Goal: Task Accomplishment & Management: Manage account settings

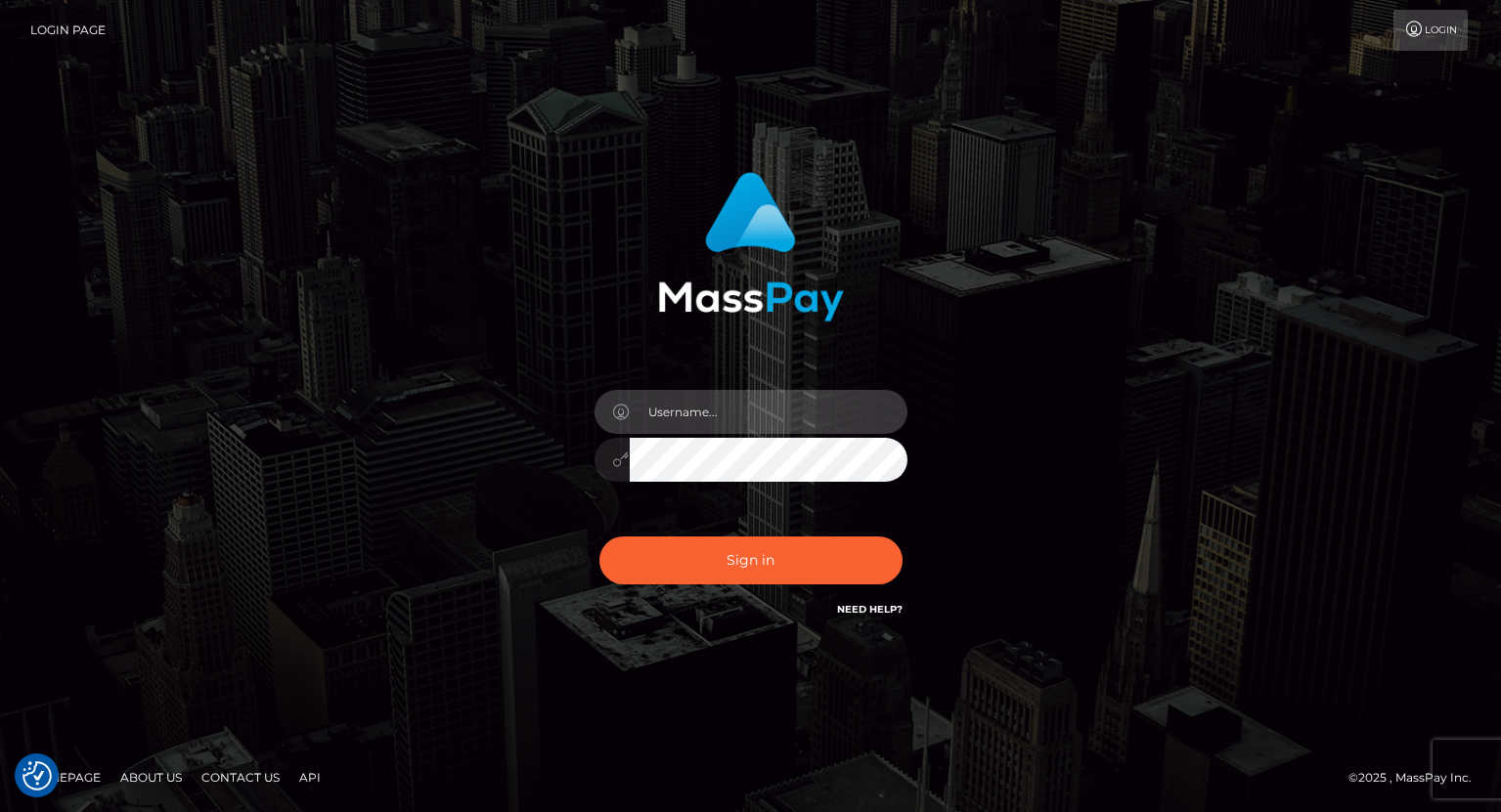
click at [691, 420] on input "text" at bounding box center [768, 411] width 278 height 44
type input "tatyanafansly1"
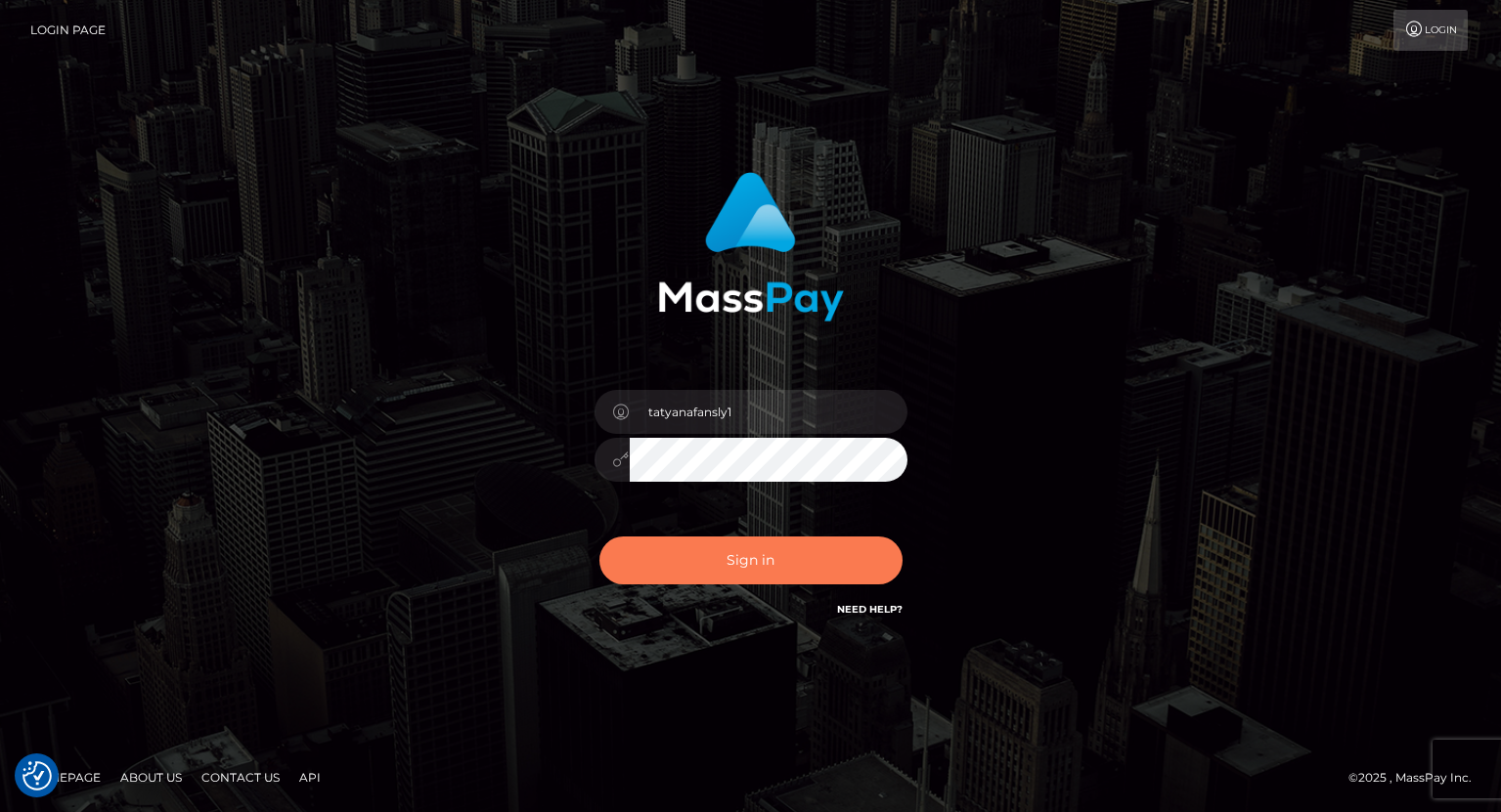
click at [780, 572] on button "Sign in" at bounding box center [750, 560] width 303 height 48
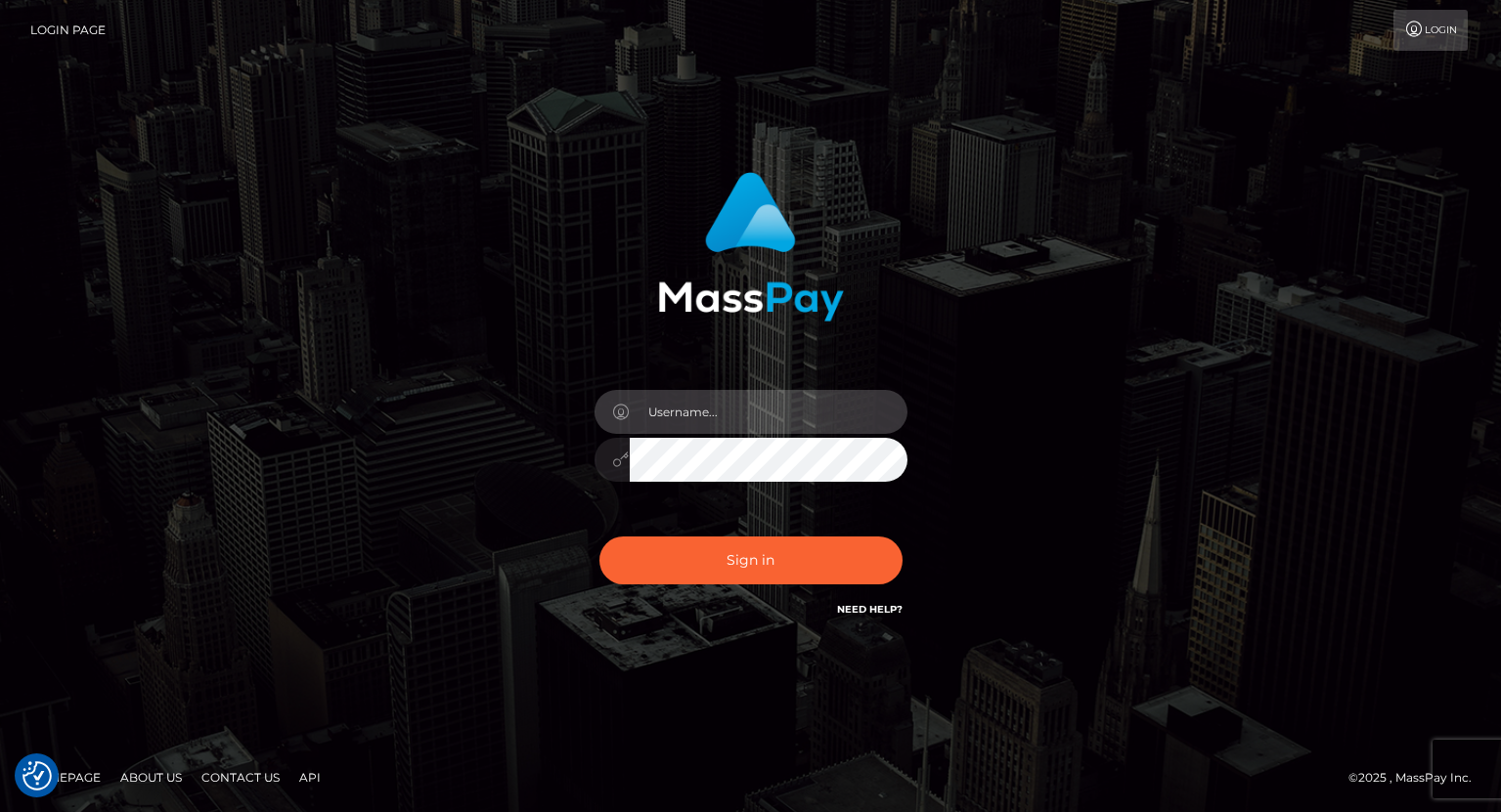
click at [794, 420] on input "text" at bounding box center [768, 411] width 278 height 44
type input "tatyanafansly1"
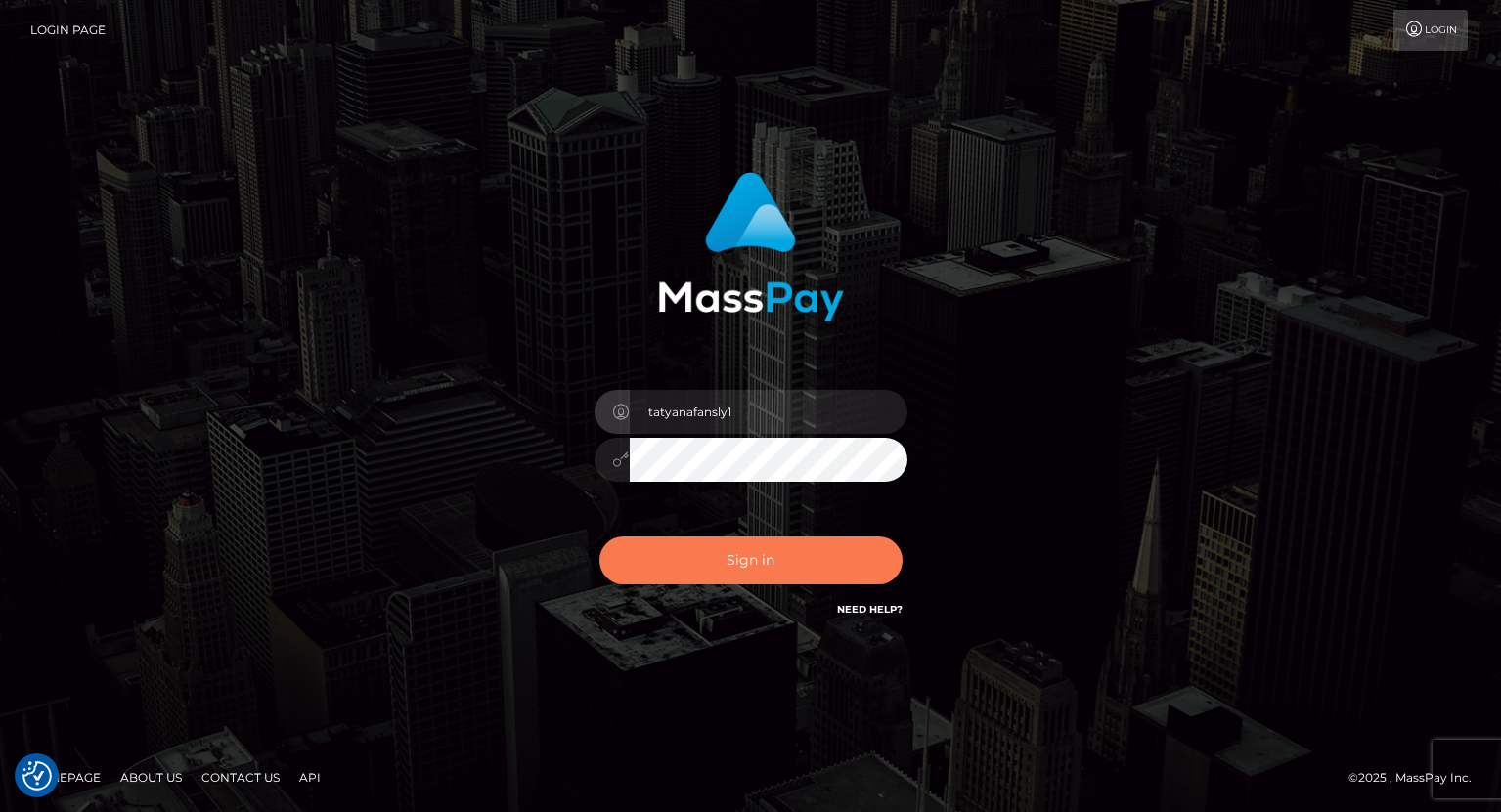
click at [784, 565] on button "Sign in" at bounding box center [750, 560] width 303 height 48
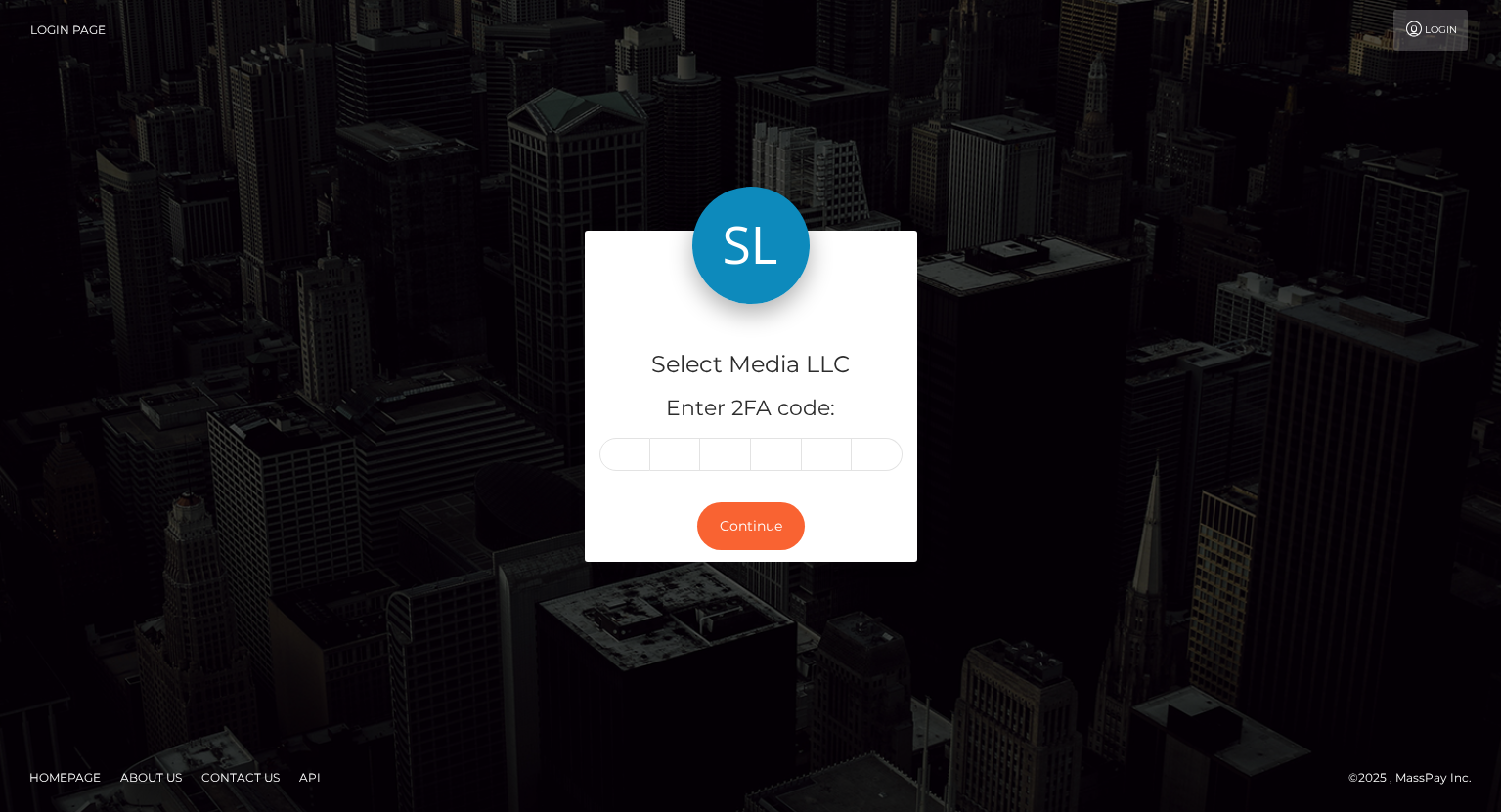
click at [623, 460] on input "text" at bounding box center [624, 453] width 51 height 33
type input "3"
type input "9"
type input "0"
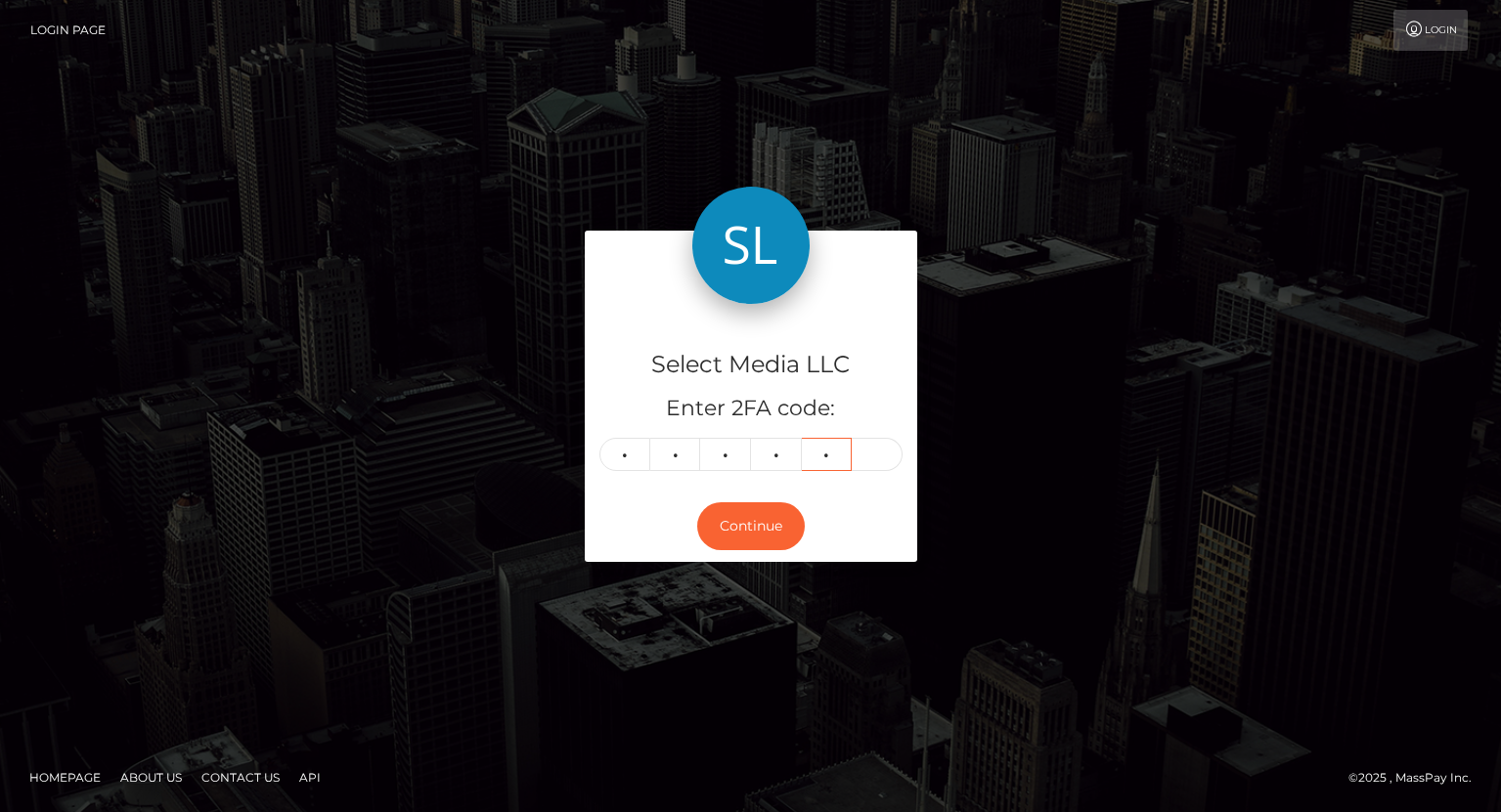
type input "4"
type input "1"
click at [752, 528] on button "Continue" at bounding box center [750, 526] width 108 height 48
